Goal: Task Accomplishment & Management: Use online tool/utility

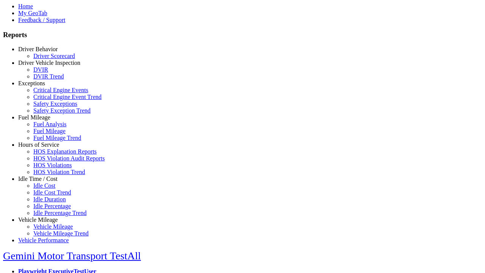
click at [44, 182] on link "Idle Time / Cost" at bounding box center [37, 178] width 39 height 6
click at [49, 189] on link "Idle Cost" at bounding box center [44, 185] width 22 height 6
select select
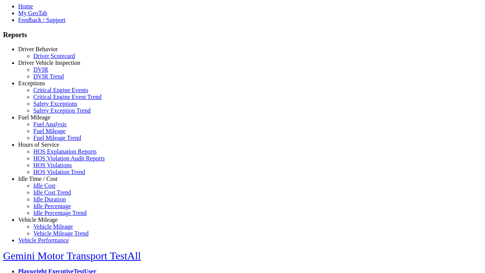
select select
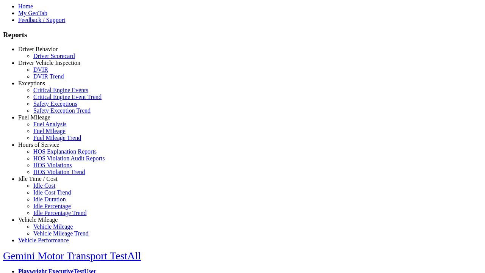
select select
select select "**"
